Goal: Information Seeking & Learning: Learn about a topic

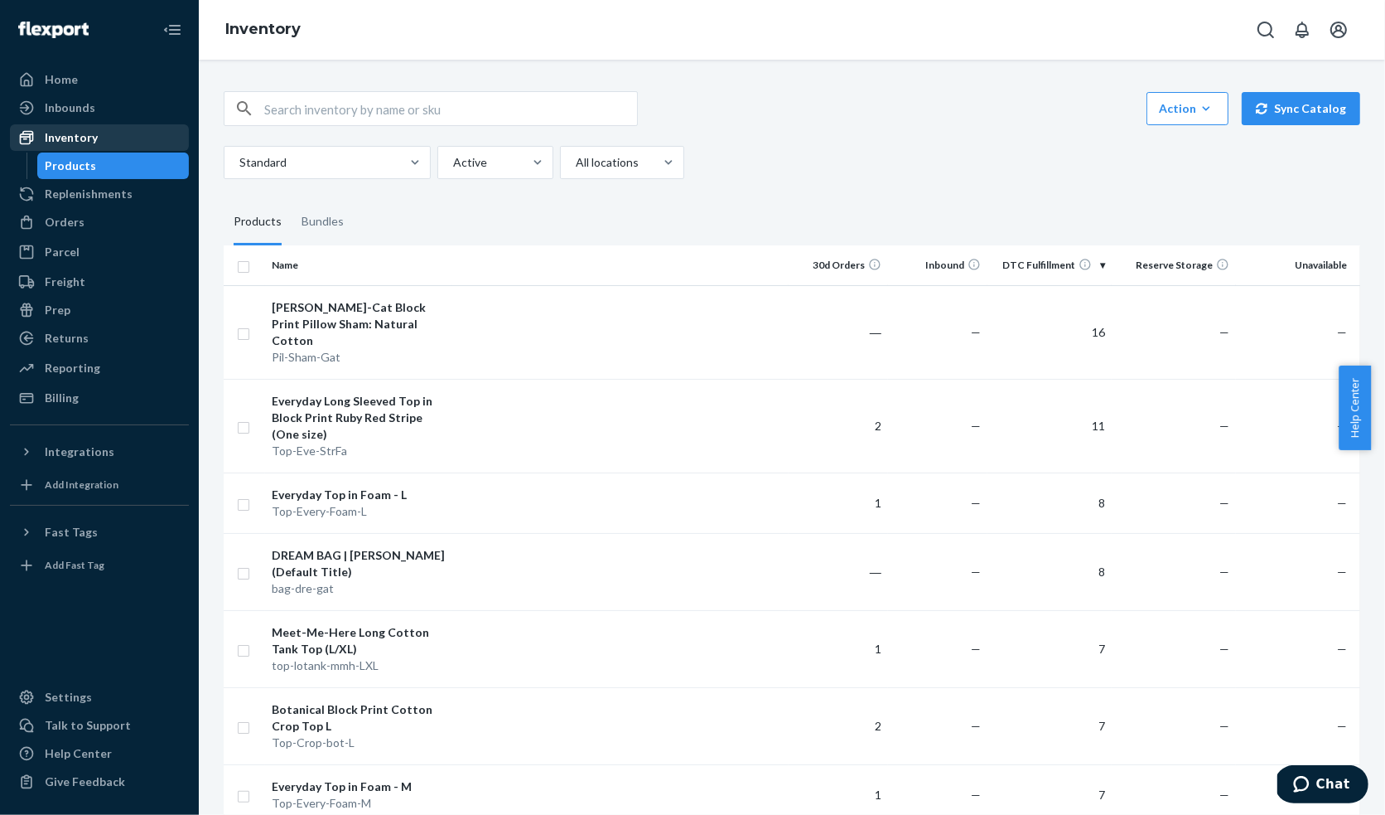
click at [81, 130] on div "Inventory" at bounding box center [71, 137] width 53 height 17
click at [52, 365] on div "Reporting" at bounding box center [73, 368] width 56 height 17
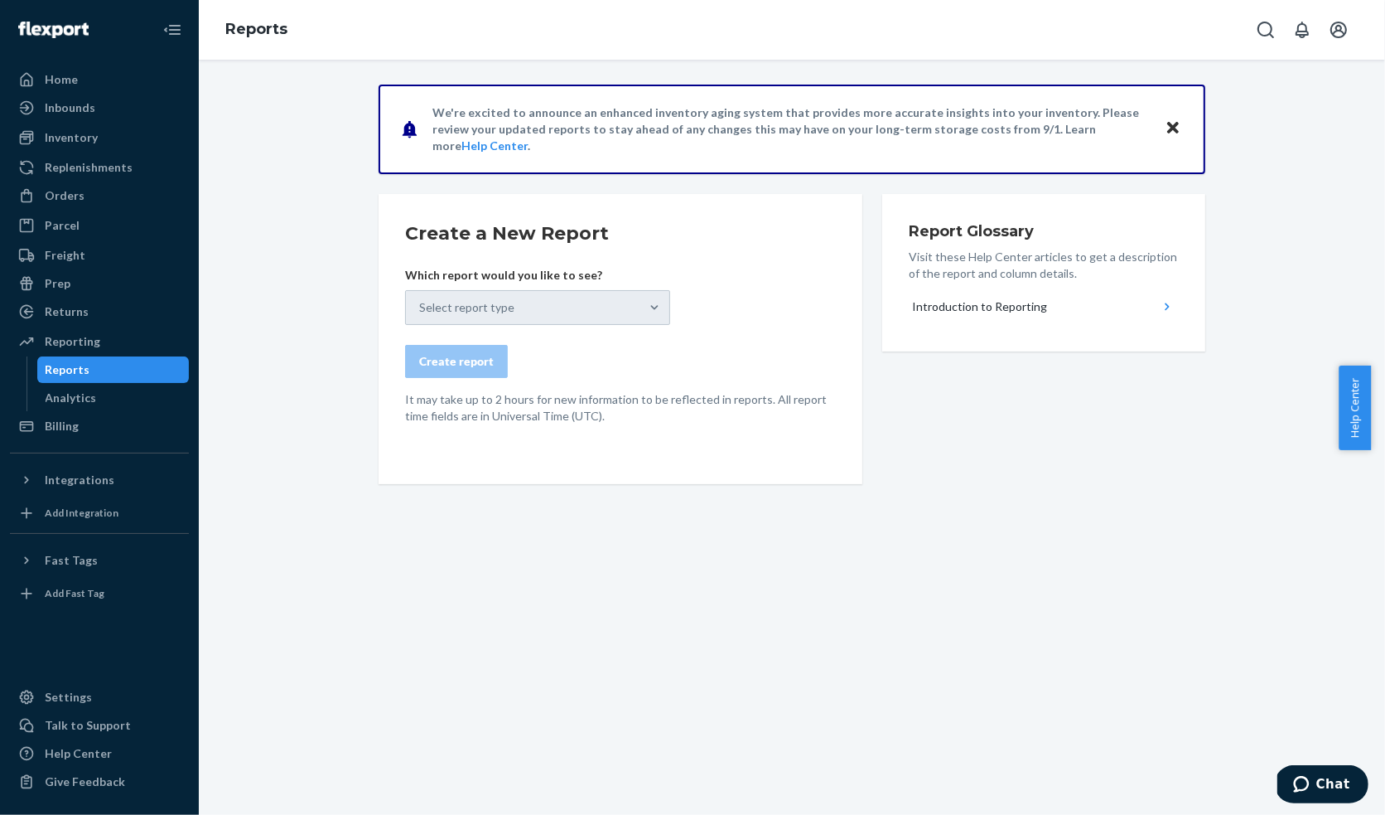
click at [491, 315] on div "Select report type" at bounding box center [537, 307] width 265 height 35
click at [1168, 123] on icon "Close" at bounding box center [1174, 128] width 12 height 20
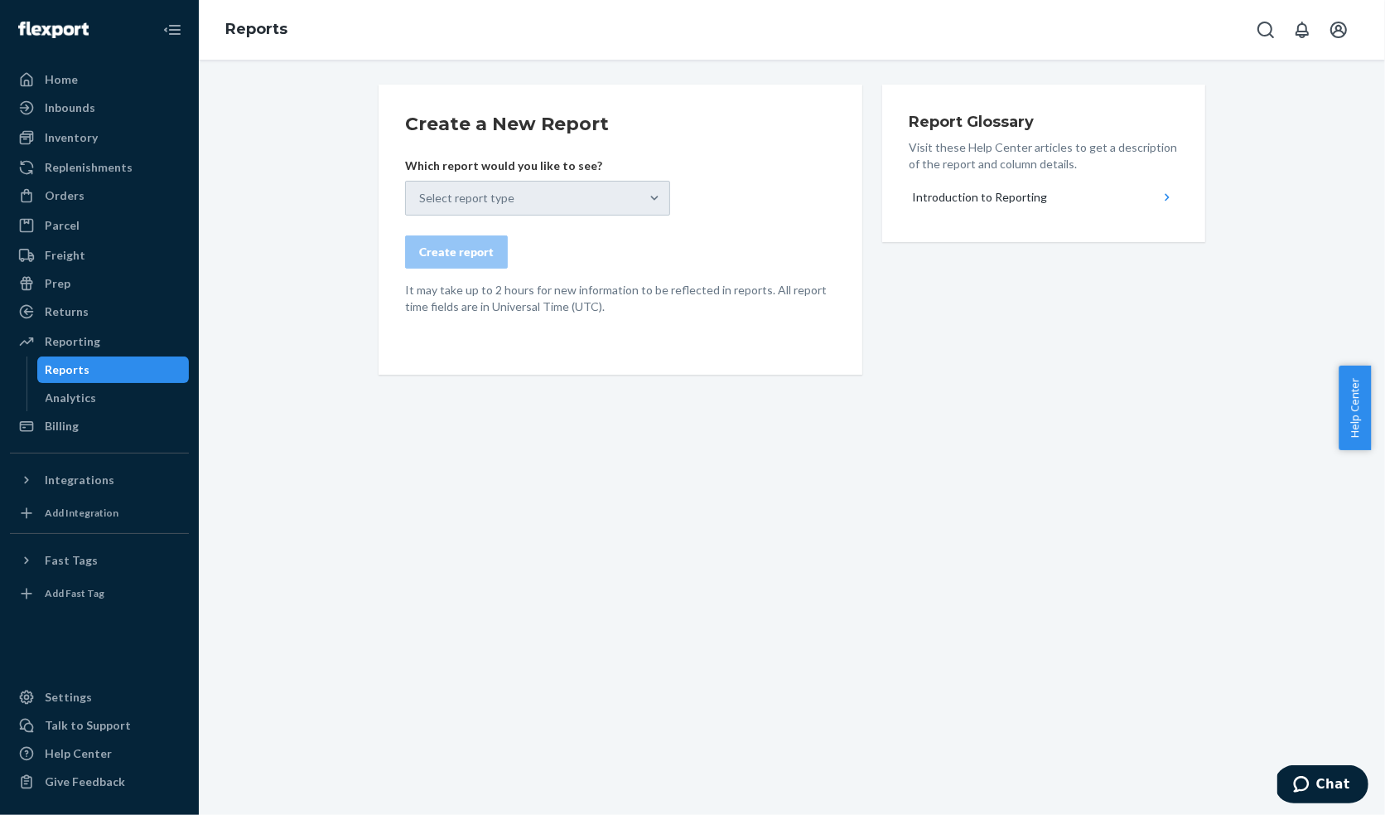
click at [615, 191] on div "Select report type" at bounding box center [537, 198] width 265 height 35
click at [47, 399] on div "Analytics" at bounding box center [71, 397] width 51 height 17
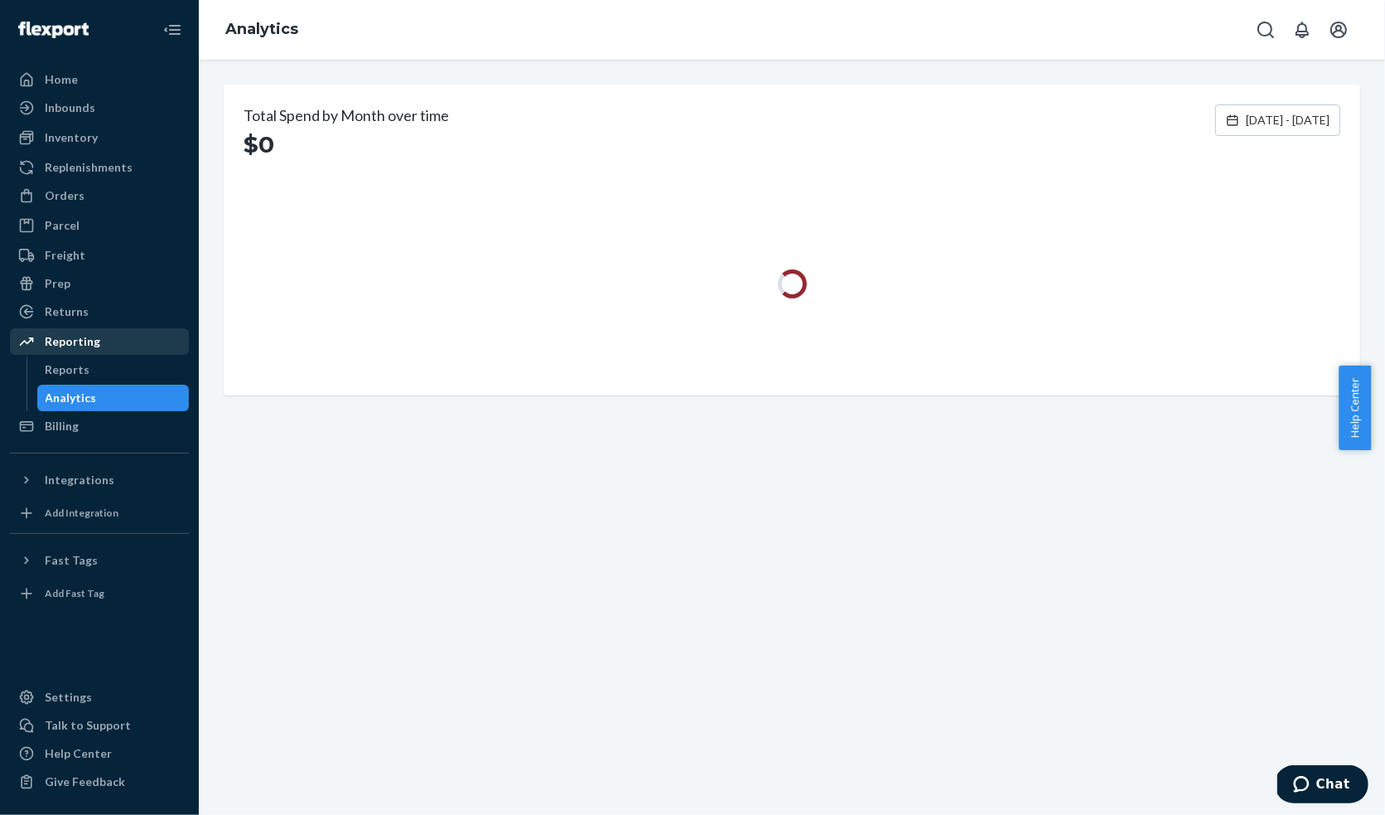
click at [72, 347] on div "Reporting" at bounding box center [73, 341] width 56 height 17
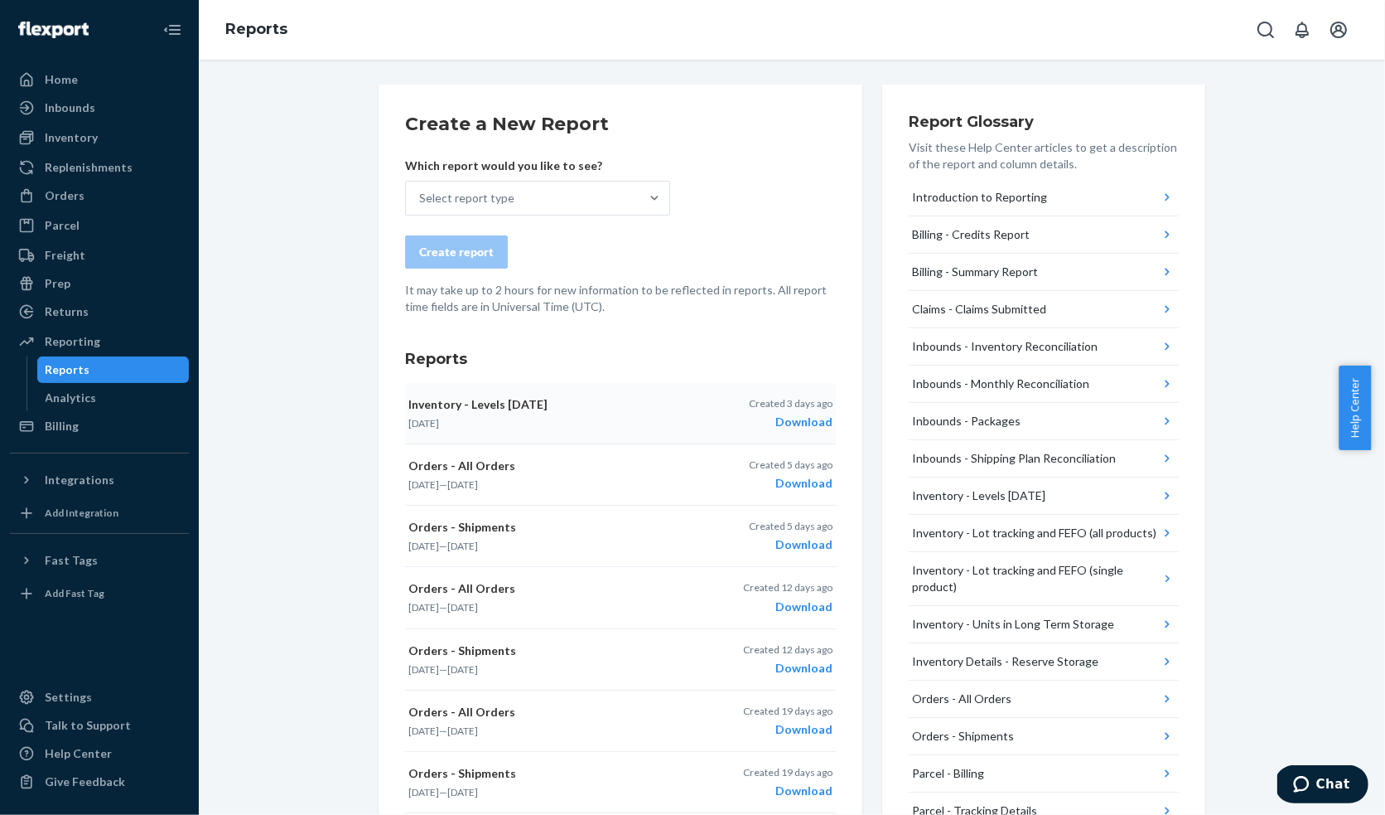
click at [798, 427] on div "Download" at bounding box center [791, 421] width 84 height 17
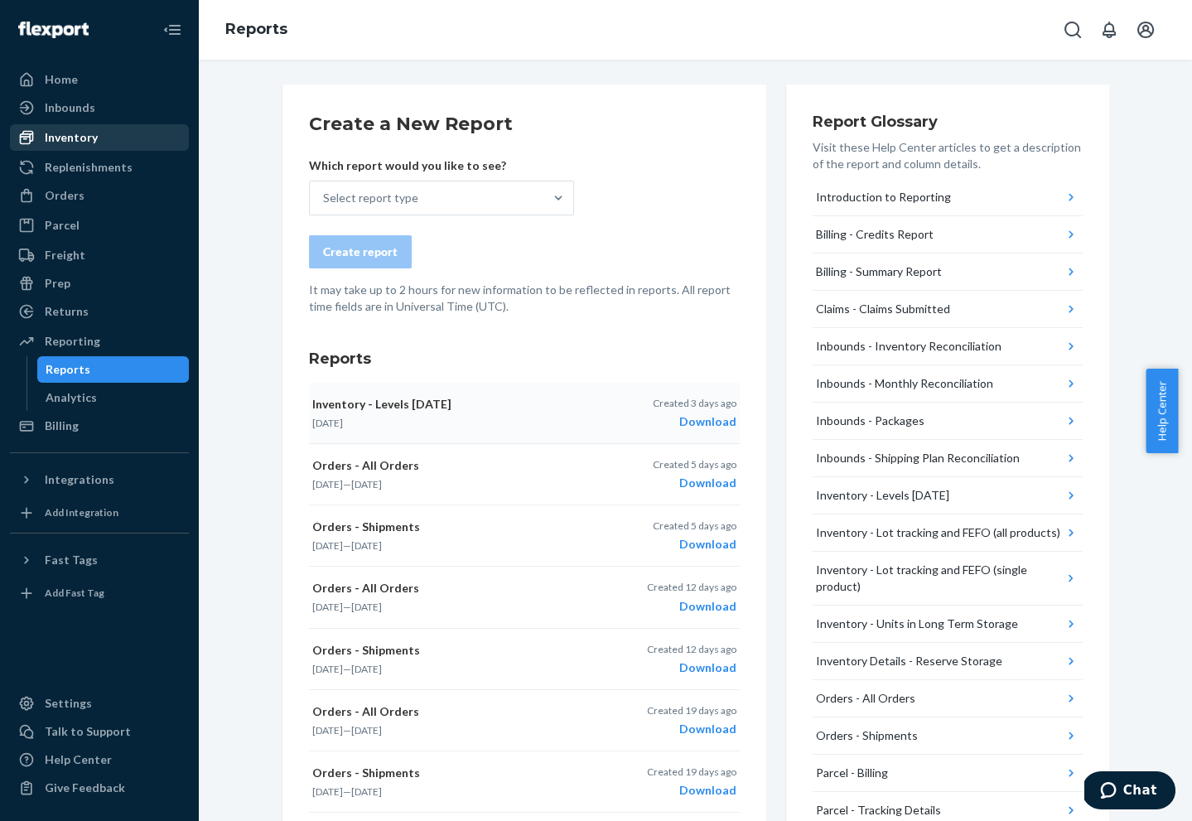
click at [75, 145] on div "Inventory" at bounding box center [71, 137] width 53 height 17
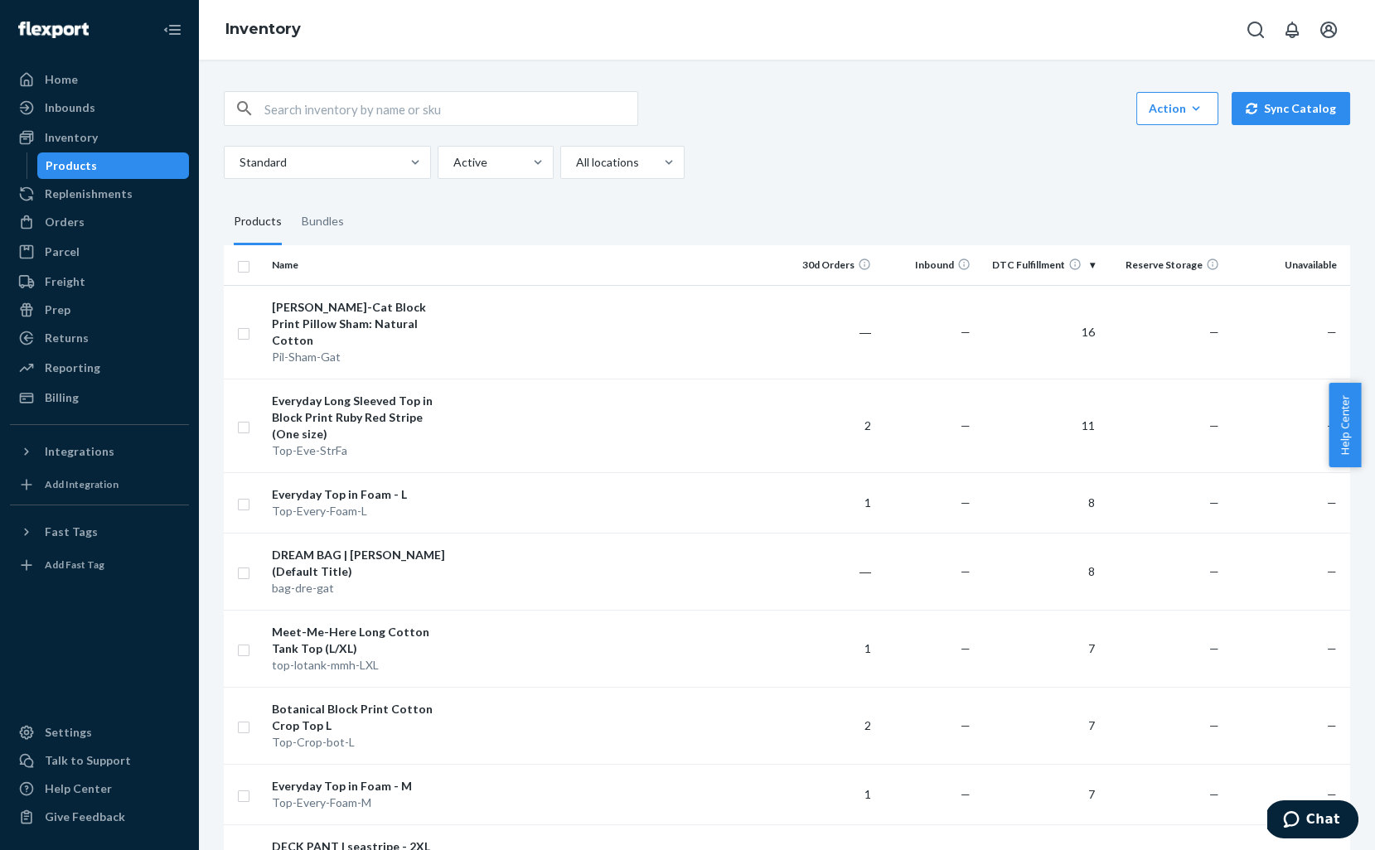
click at [1005, 264] on th "DTC Fulfillment" at bounding box center [1039, 265] width 124 height 40
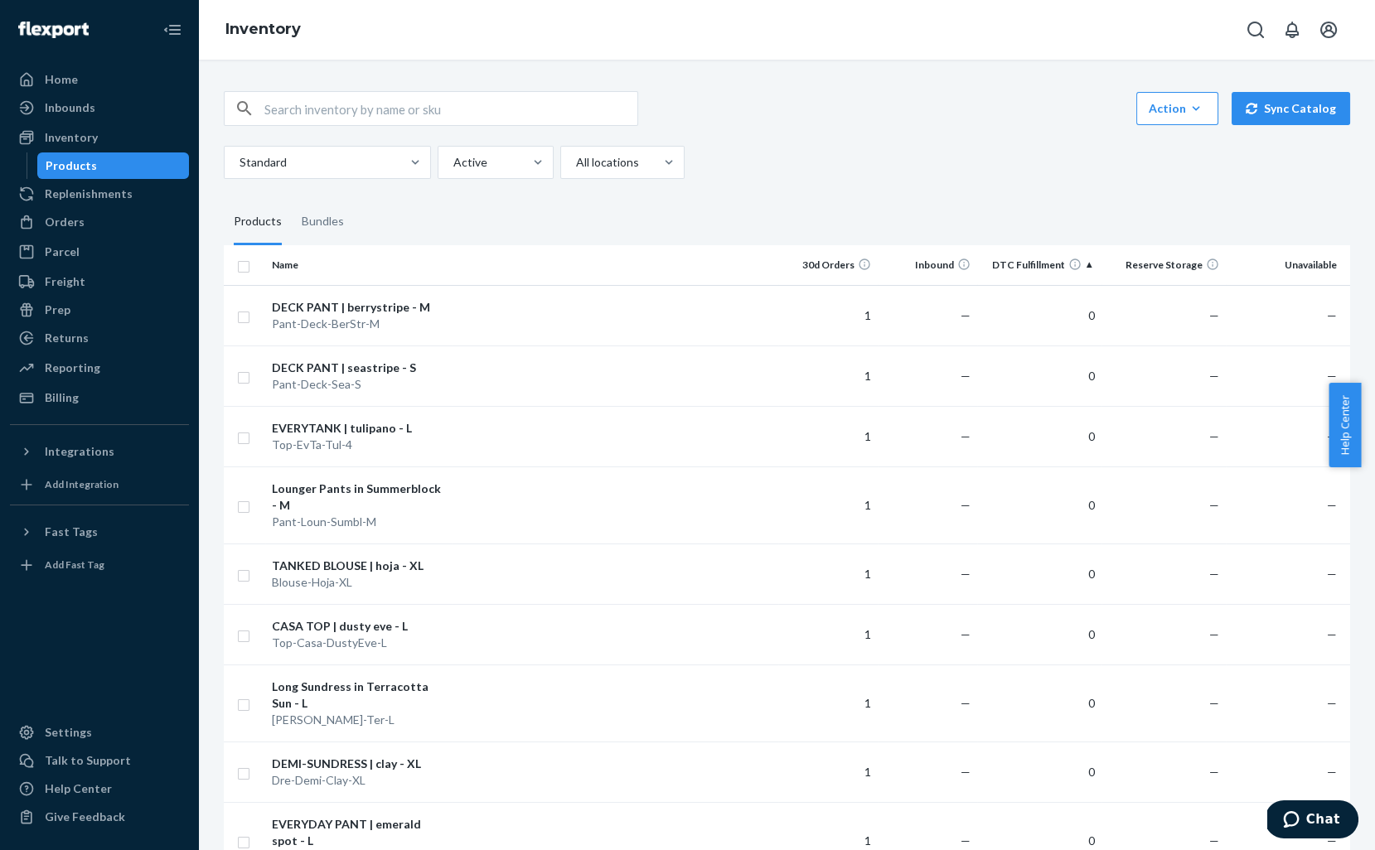
click at [996, 272] on th "DTC Fulfillment" at bounding box center [1039, 265] width 124 height 40
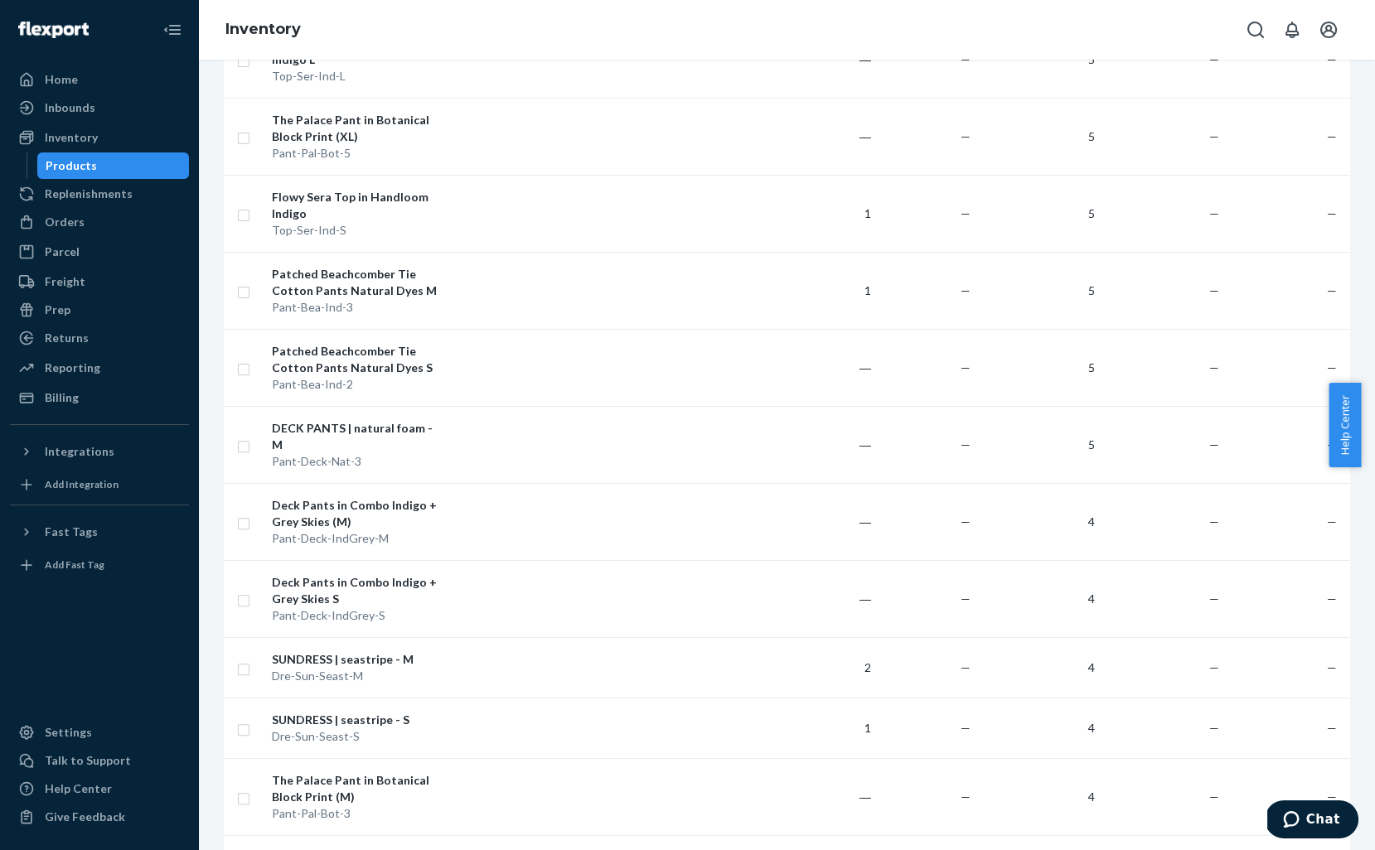
scroll to position [1322, 0]
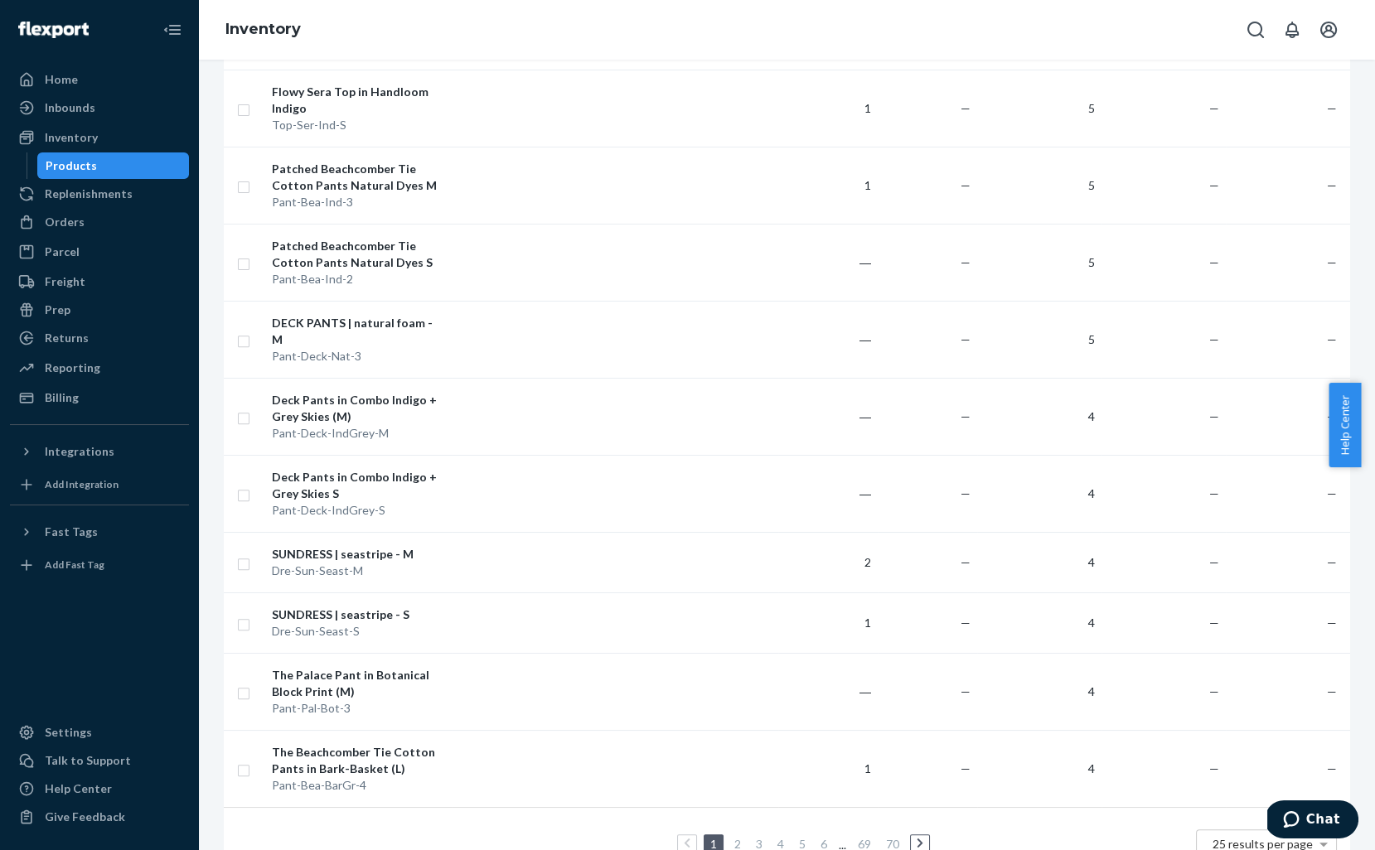
click at [731, 814] on link "2" at bounding box center [737, 844] width 13 height 14
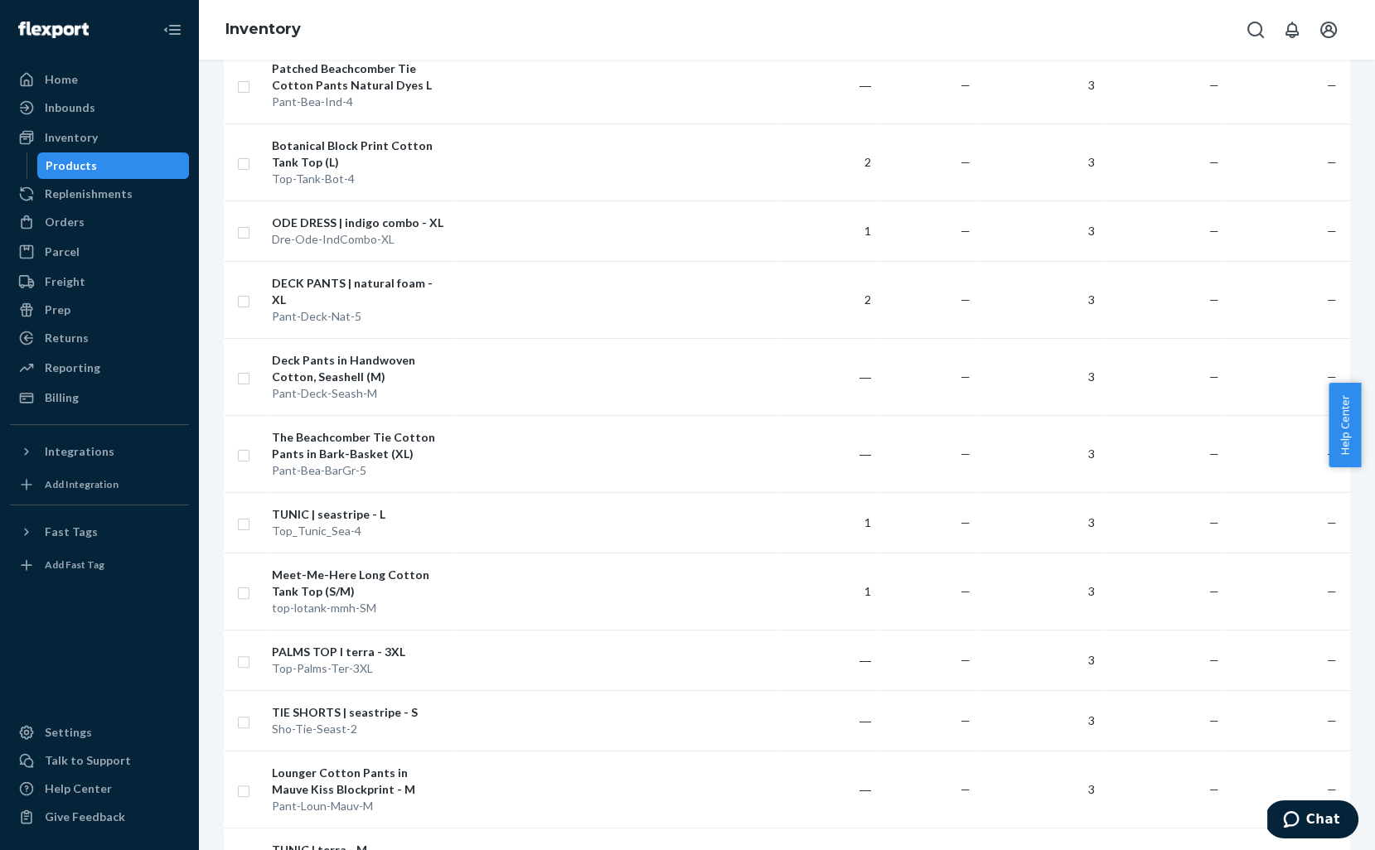
scroll to position [1015, 0]
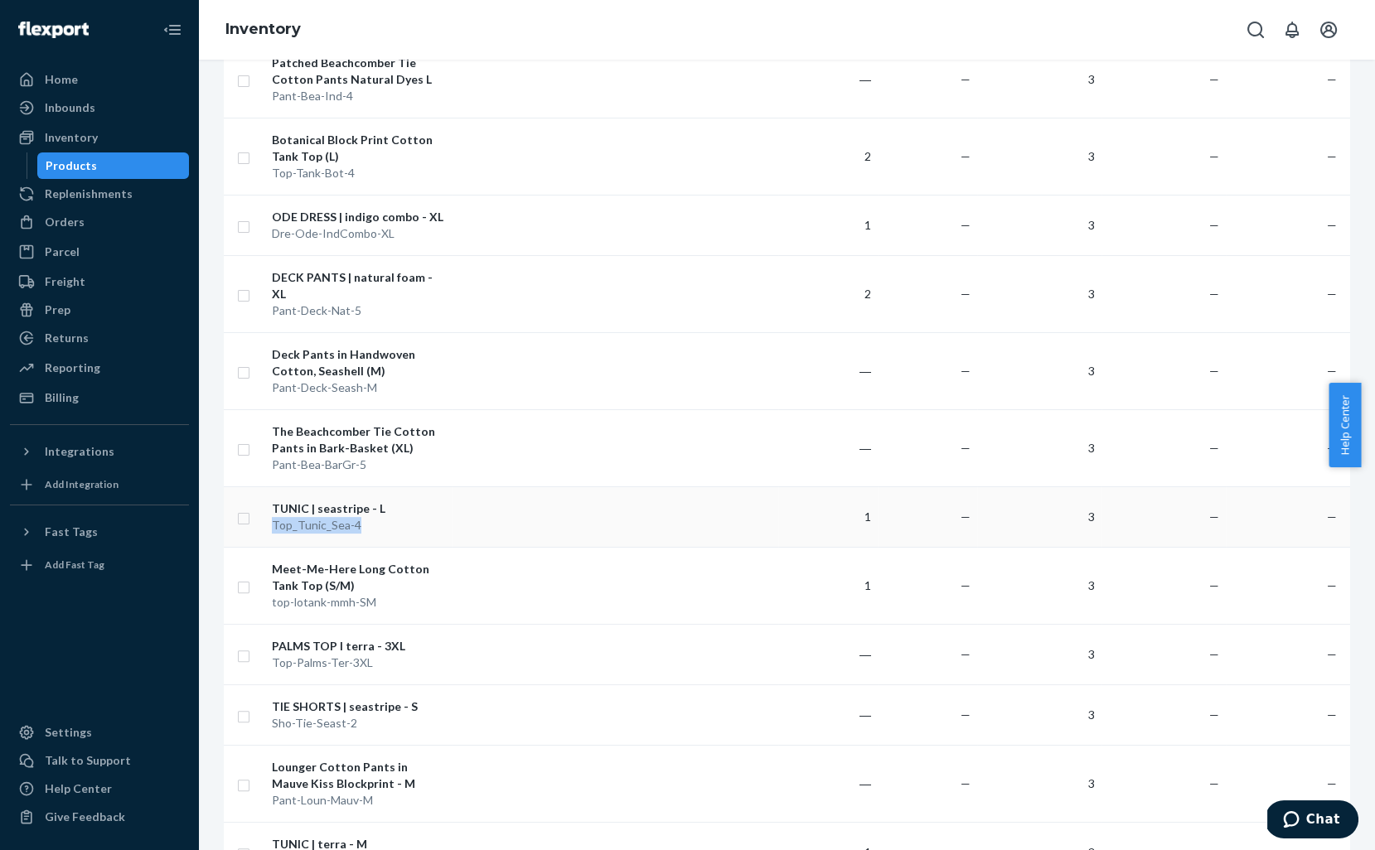
drag, startPoint x: 363, startPoint y: 451, endPoint x: 272, endPoint y: 452, distance: 91.2
click at [272, 517] on div "Top_Tunic_Sea-4" at bounding box center [358, 525] width 173 height 17
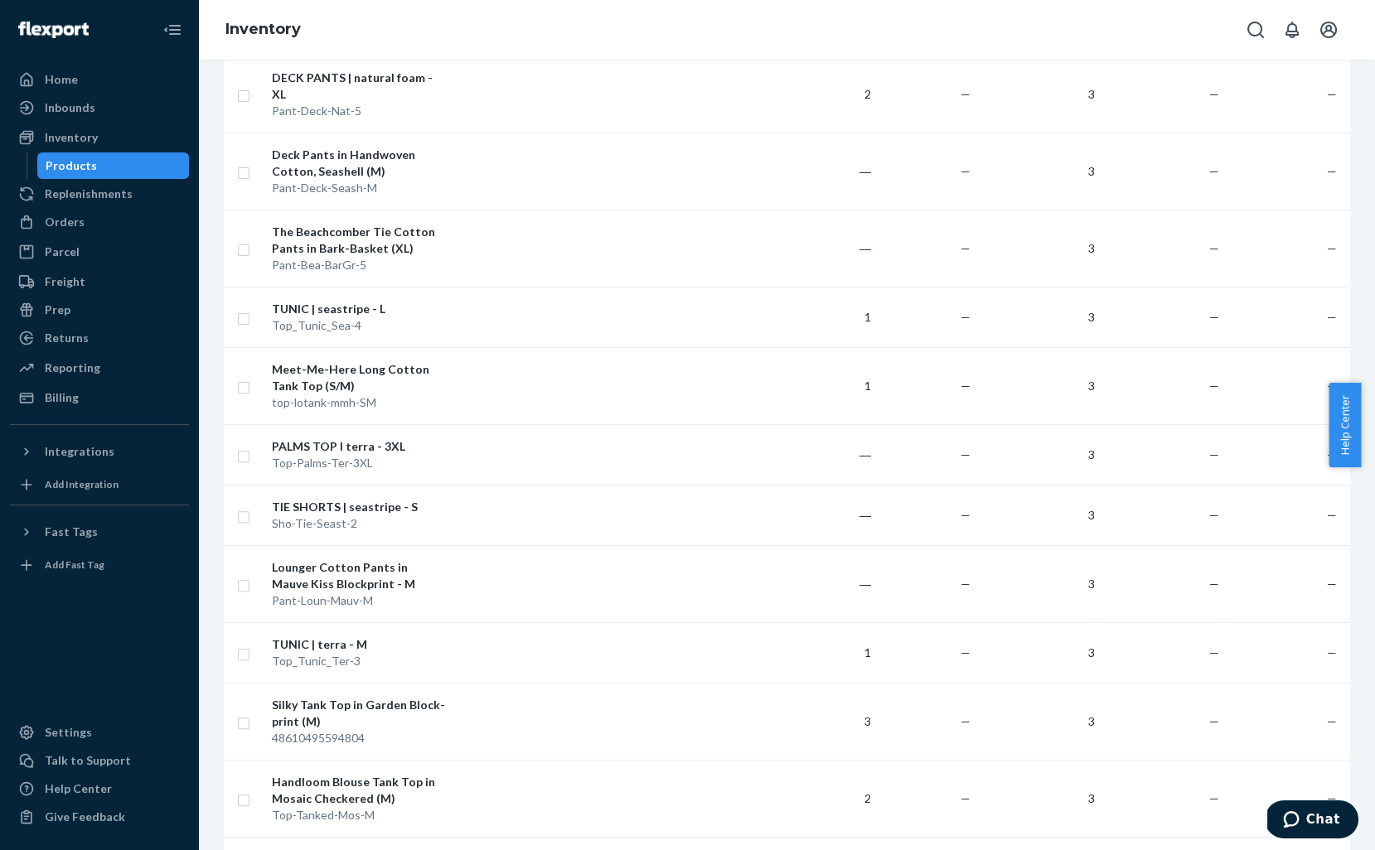
scroll to position [1289, 0]
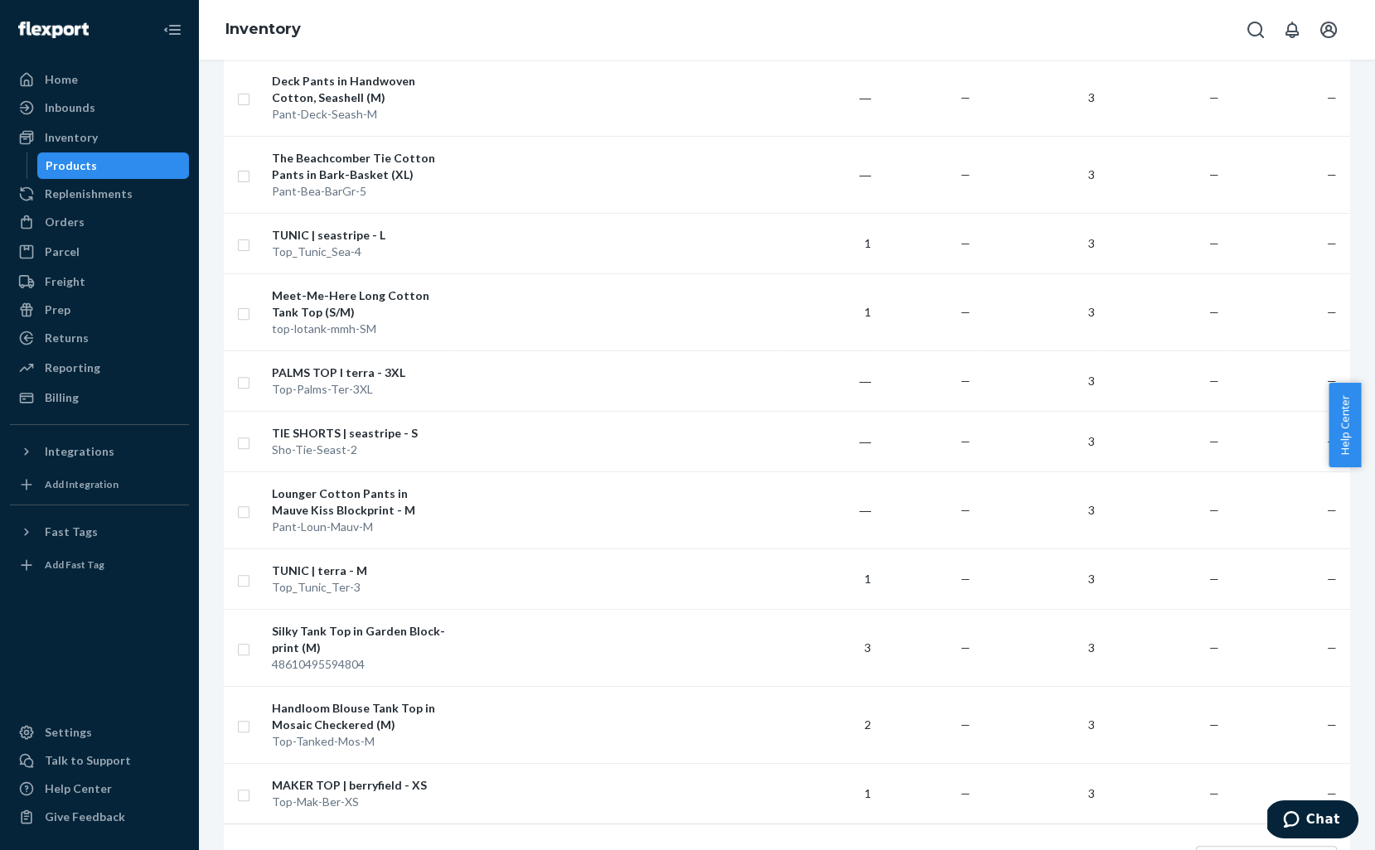
click at [705, 814] on link "1" at bounding box center [710, 860] width 13 height 14
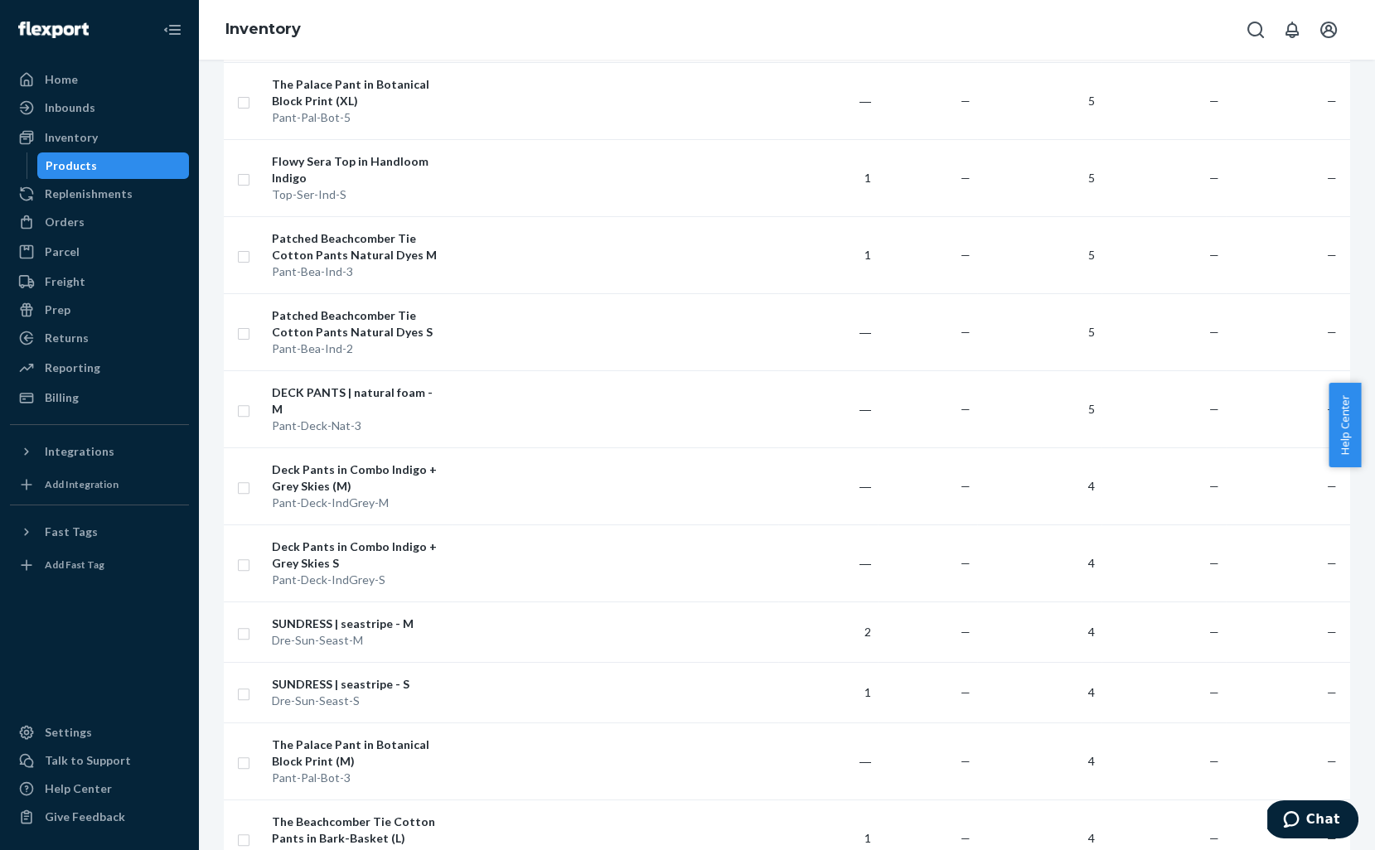
scroll to position [1322, 0]
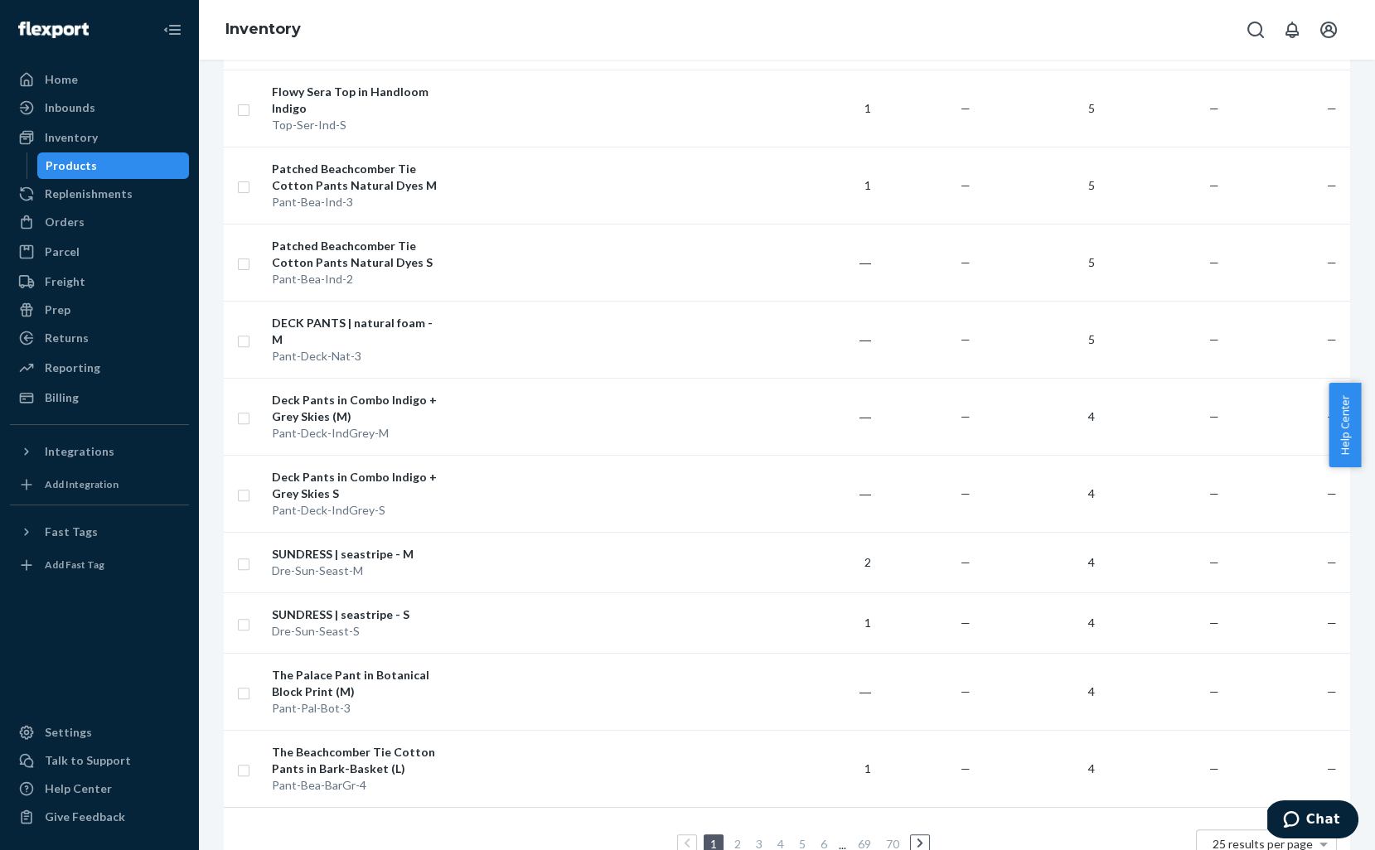
drag, startPoint x: 1363, startPoint y: 284, endPoint x: 28, endPoint y: 12, distance: 1362.5
click at [736, 814] on link "2" at bounding box center [737, 844] width 13 height 14
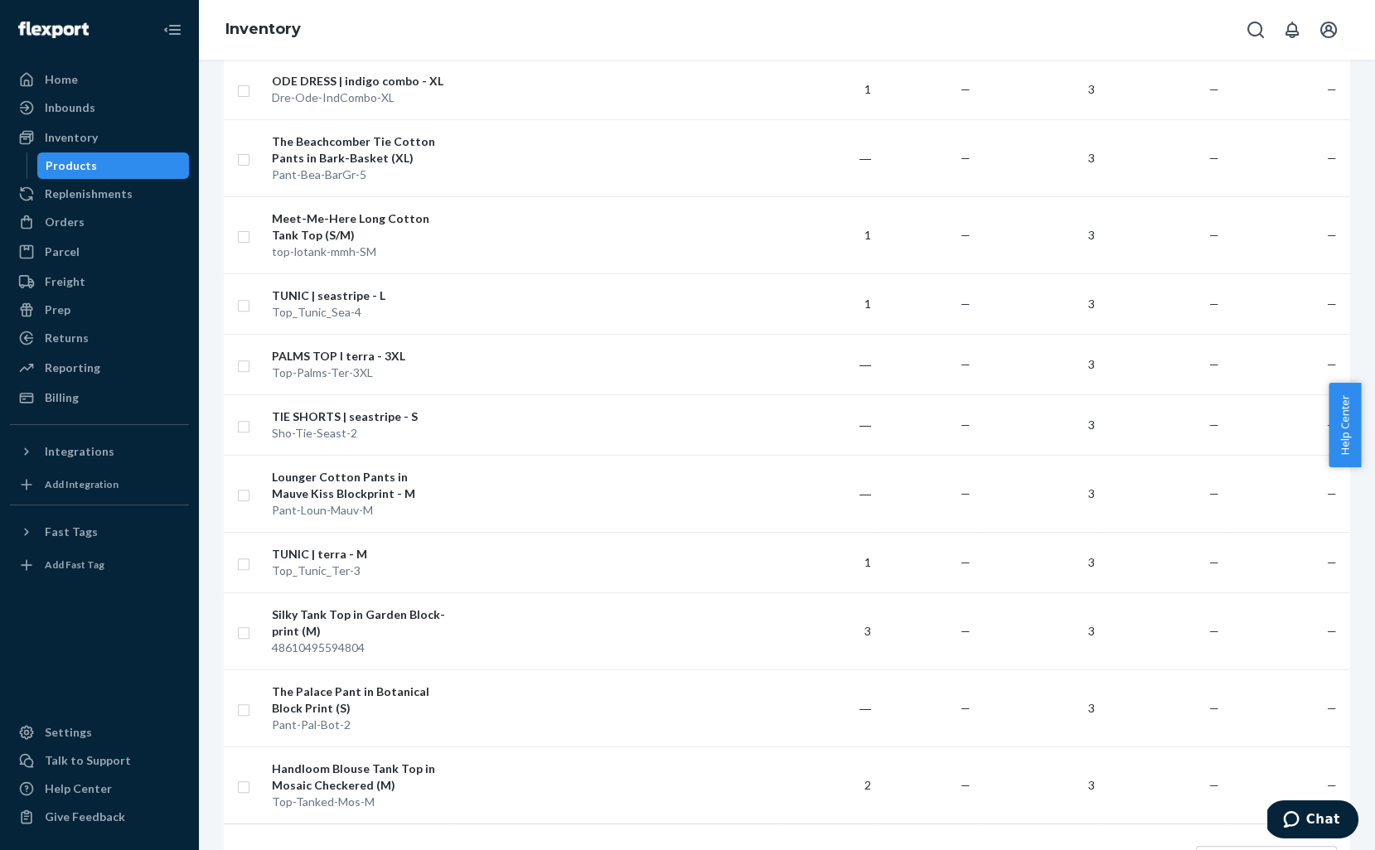
drag, startPoint x: 755, startPoint y: 782, endPoint x: 1044, endPoint y: 506, distance: 399.7
click at [755, 814] on link "3" at bounding box center [758, 860] width 13 height 14
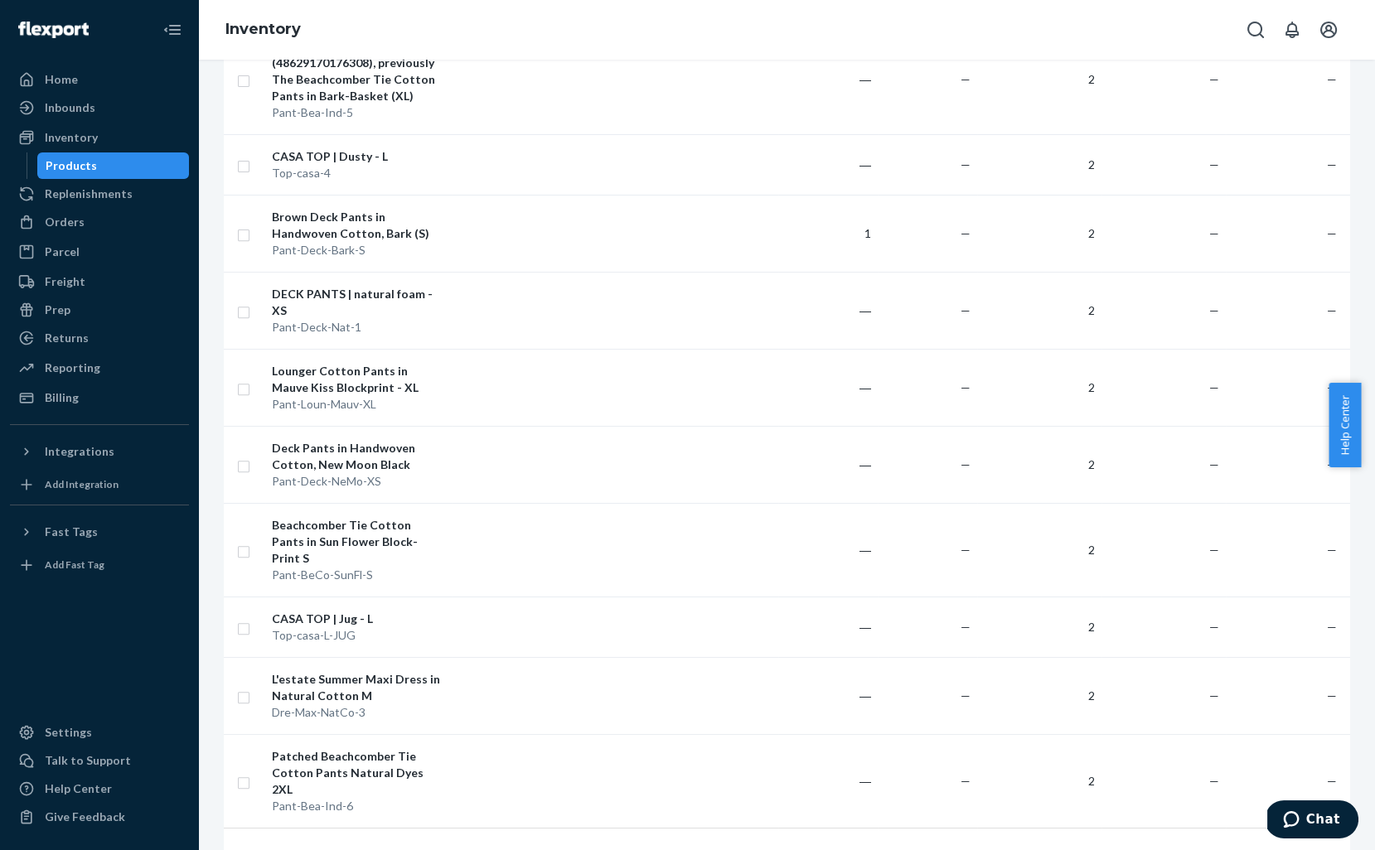
scroll to position [1371, 0]
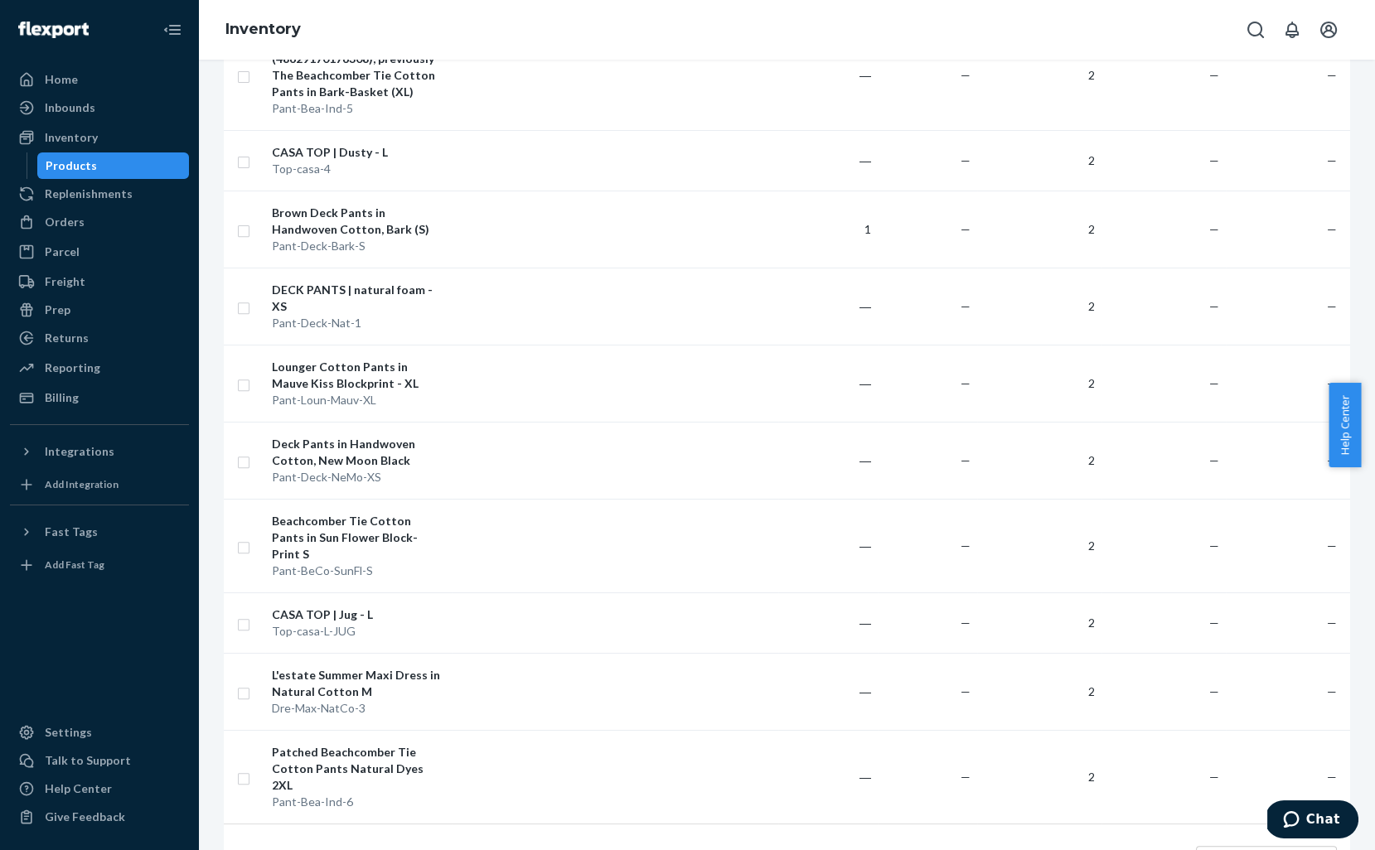
click at [776, 814] on link "4" at bounding box center [780, 860] width 13 height 14
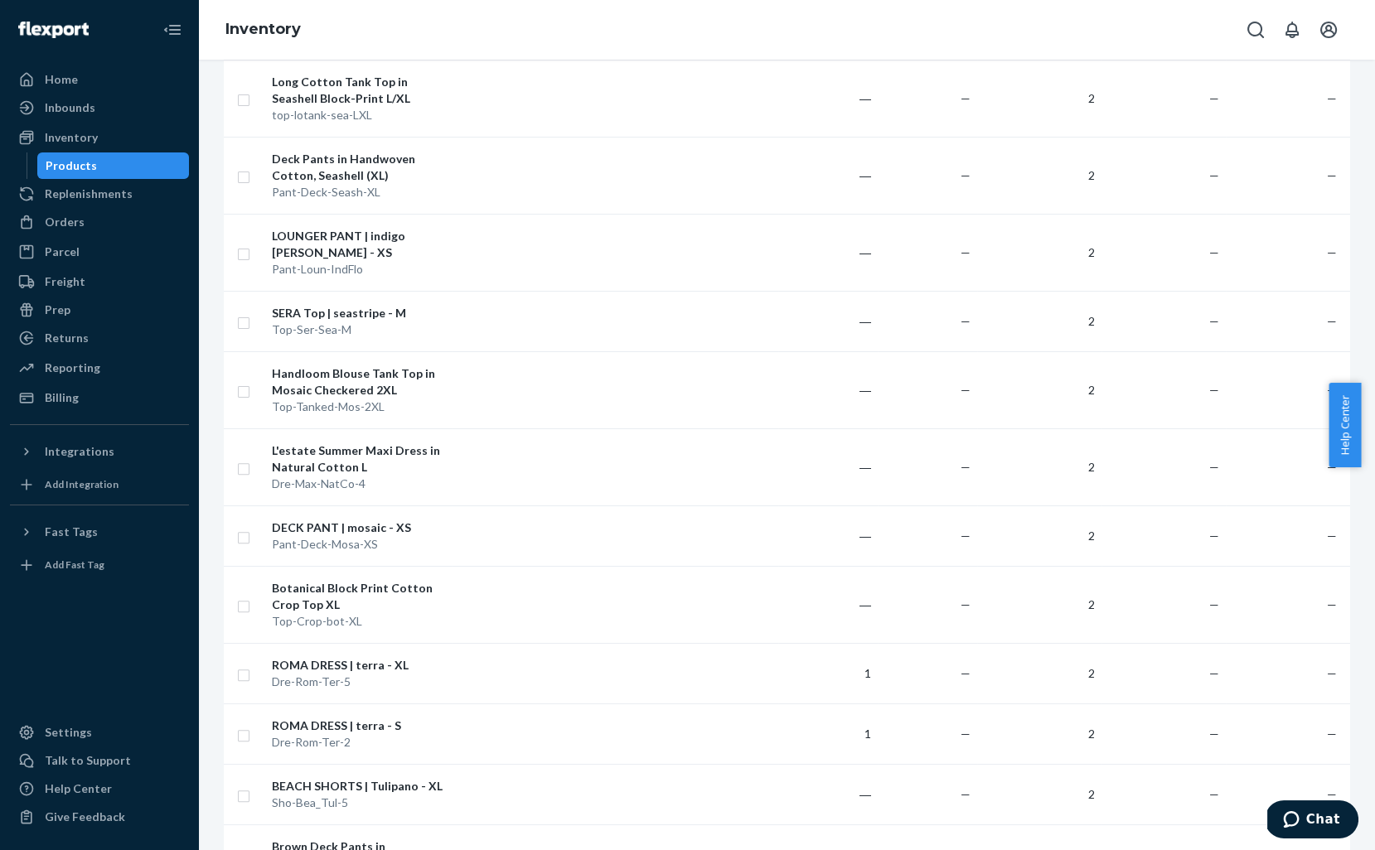
scroll to position [1239, 0]
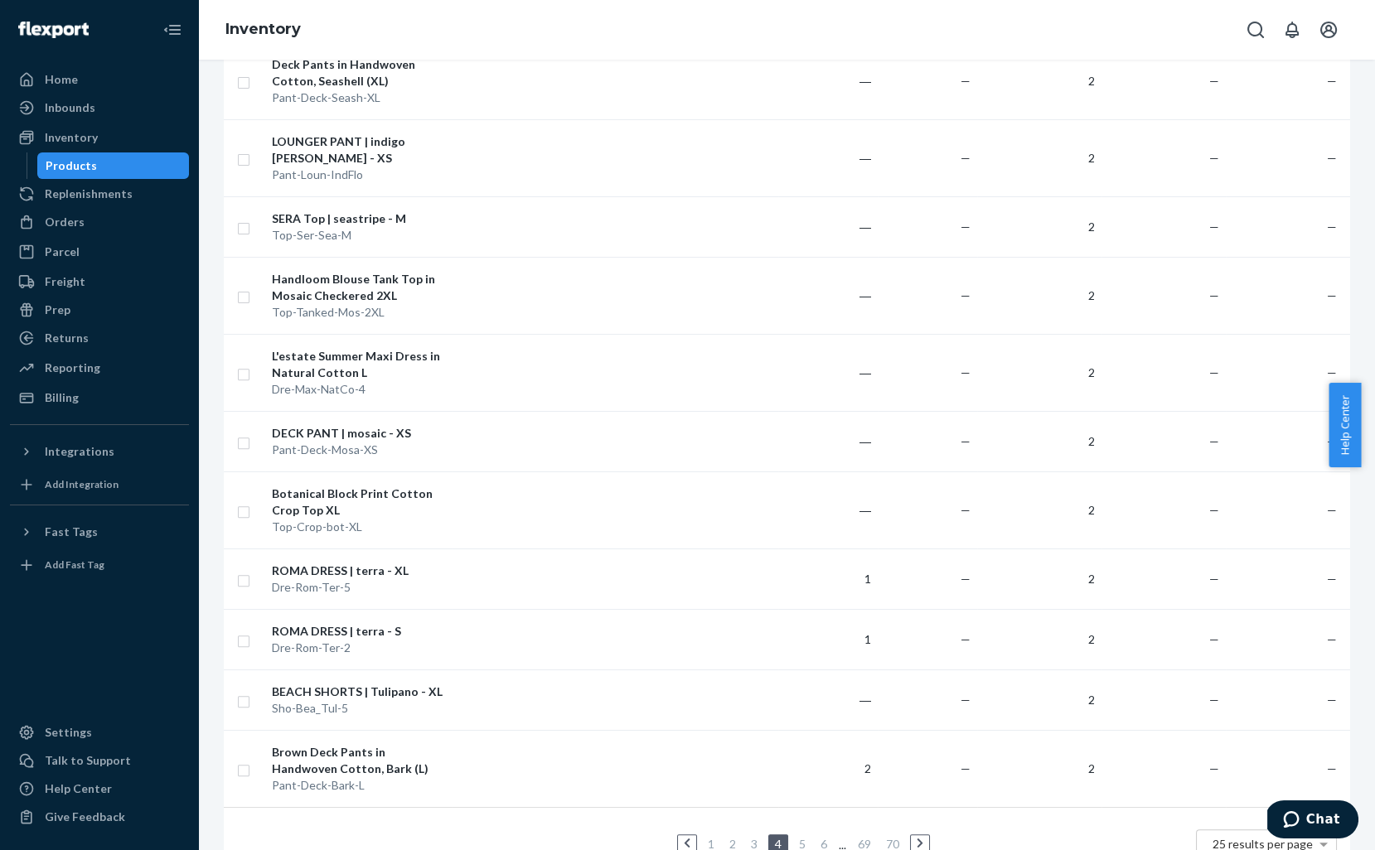
click at [795, 814] on link "5" at bounding box center [801, 844] width 13 height 14
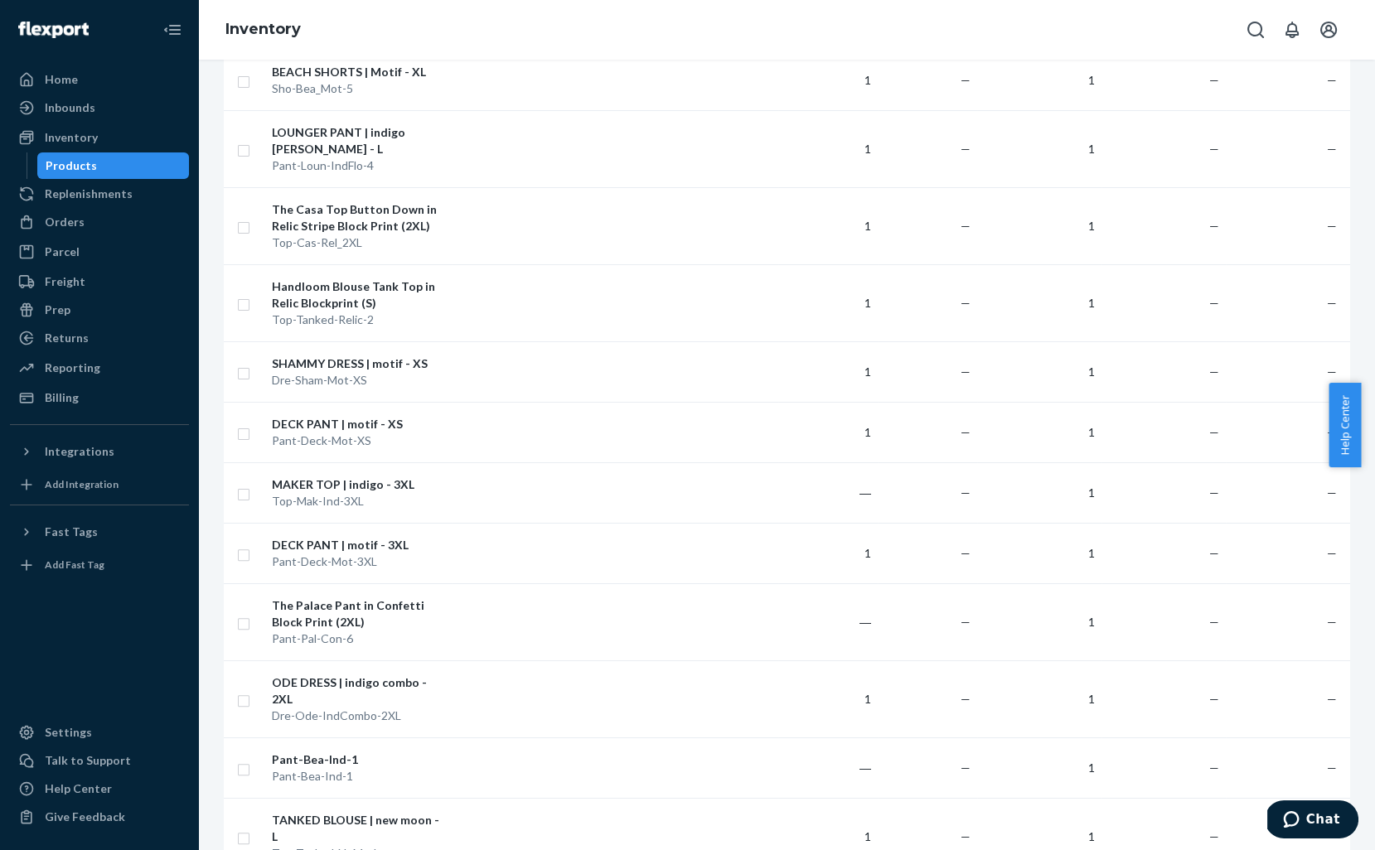
scroll to position [1189, 0]
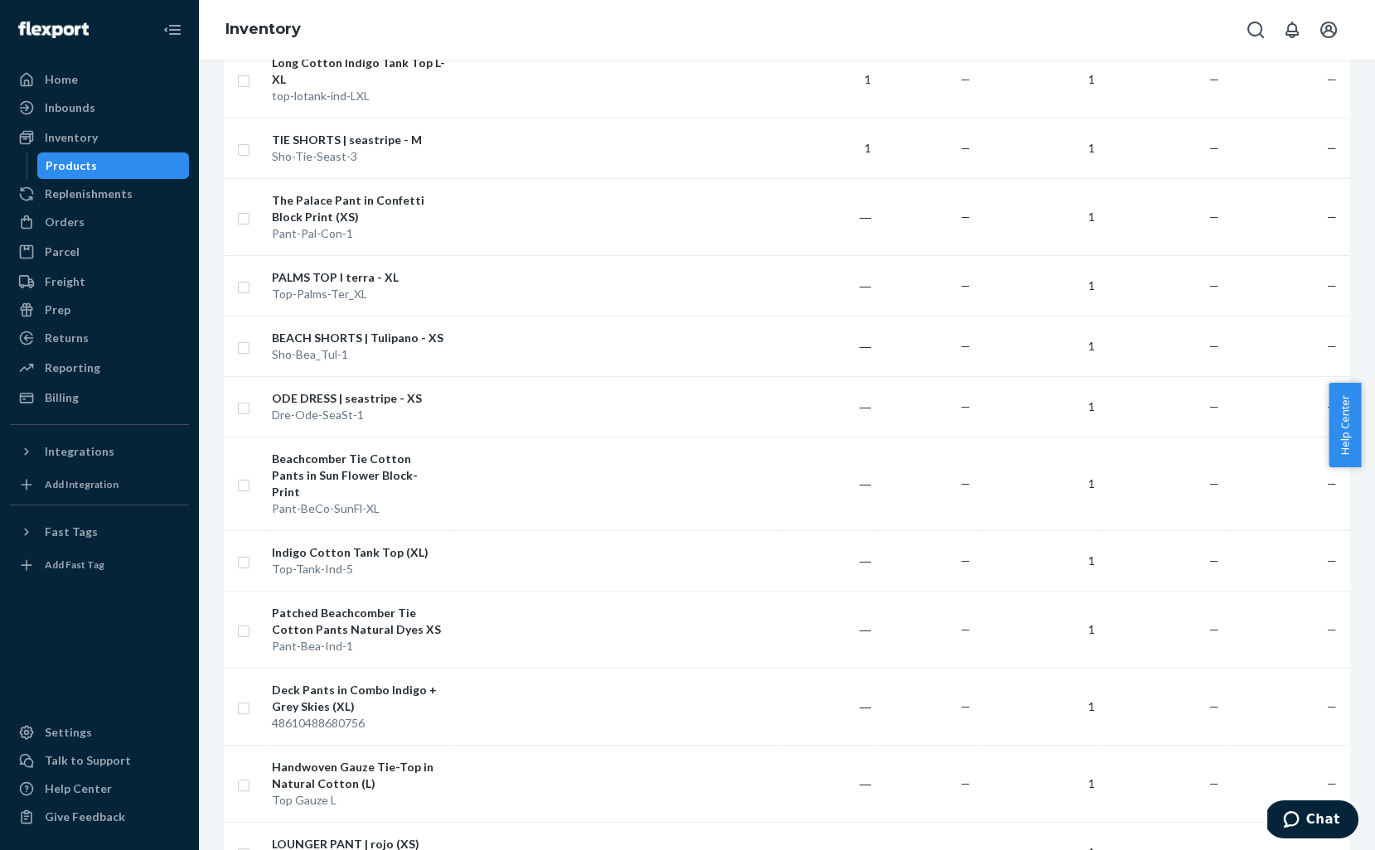
scroll to position [1206, 0]
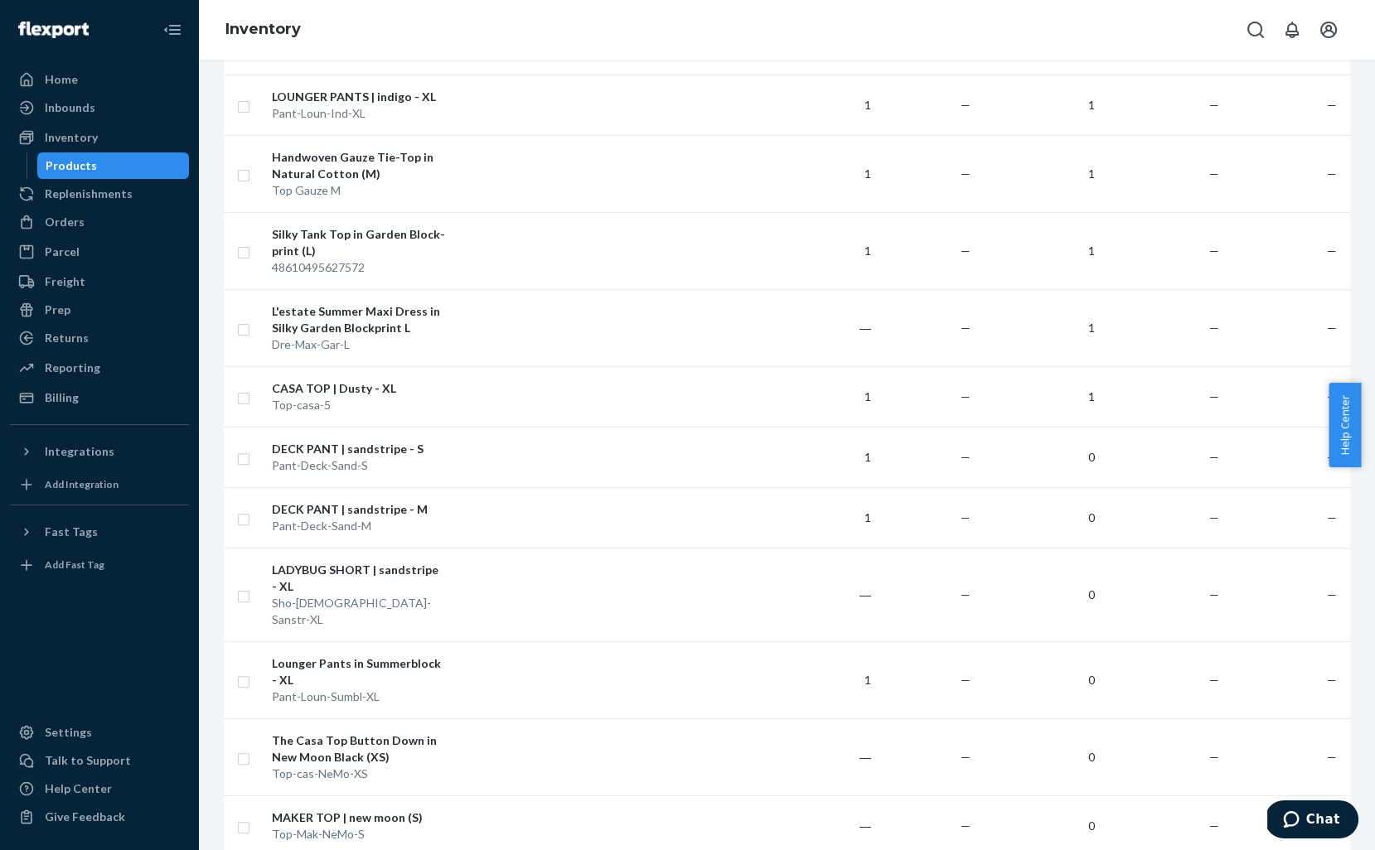
scroll to position [1255, 0]
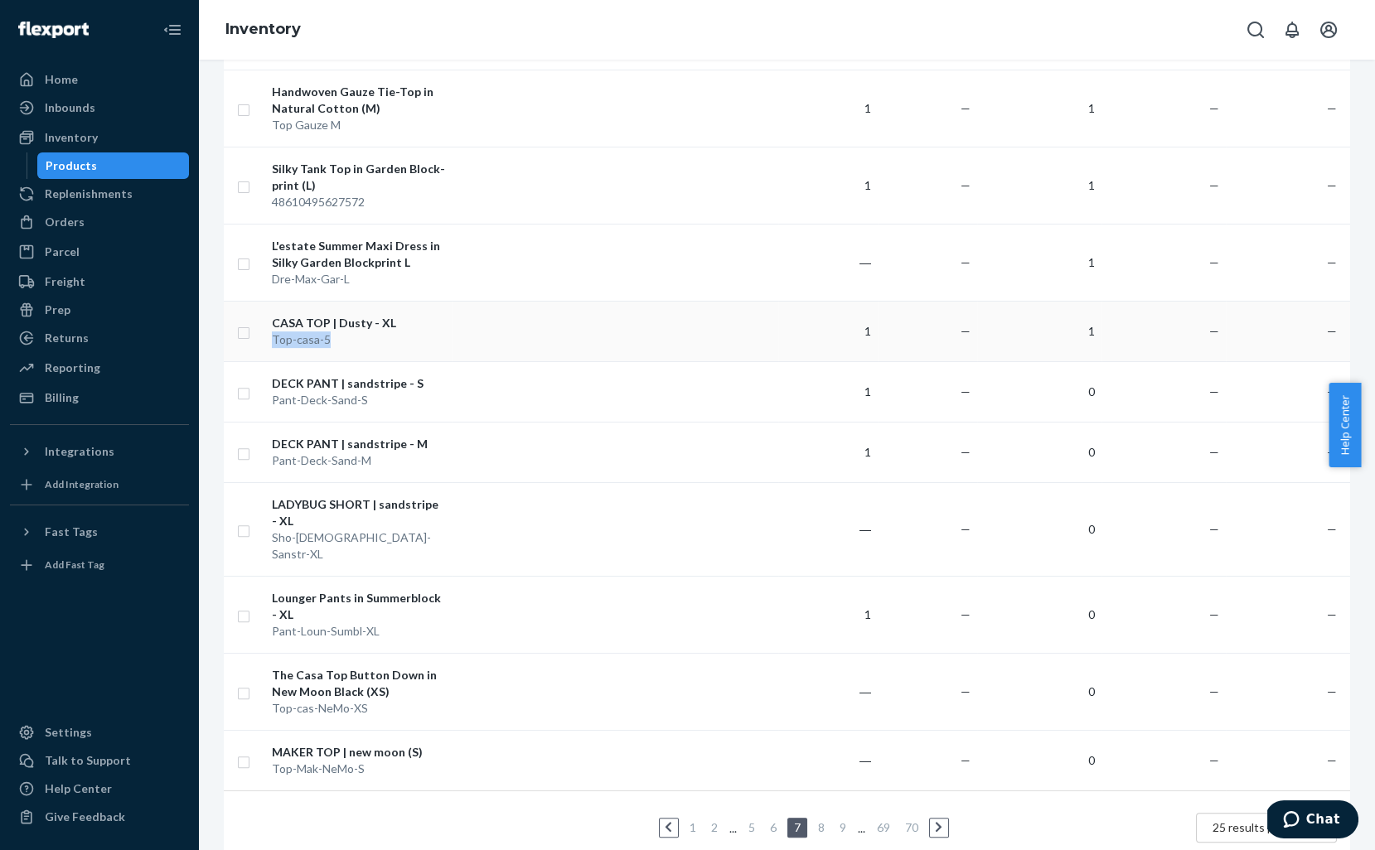
drag, startPoint x: 343, startPoint y: 317, endPoint x: 273, endPoint y: 320, distance: 69.6
click at [273, 331] on div "Top-casa-5" at bounding box center [358, 339] width 173 height 17
